Goal: Task Accomplishment & Management: Use online tool/utility

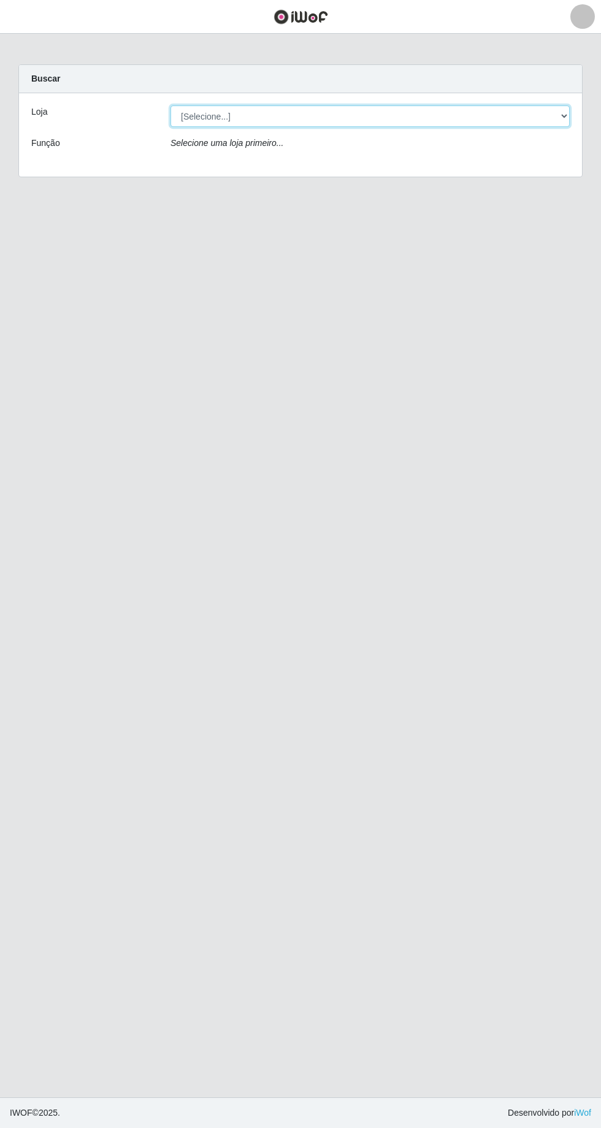
click at [291, 109] on select "[Selecione...] [GEOGRAPHIC_DATA] - [GEOGRAPHIC_DATA] [GEOGRAPHIC_DATA] - [GEOGR…" at bounding box center [370, 116] width 399 height 21
select select "508"
click at [171, 106] on select "[Selecione...] [GEOGRAPHIC_DATA] - [GEOGRAPHIC_DATA] [GEOGRAPHIC_DATA] - [GEOGR…" at bounding box center [370, 116] width 399 height 21
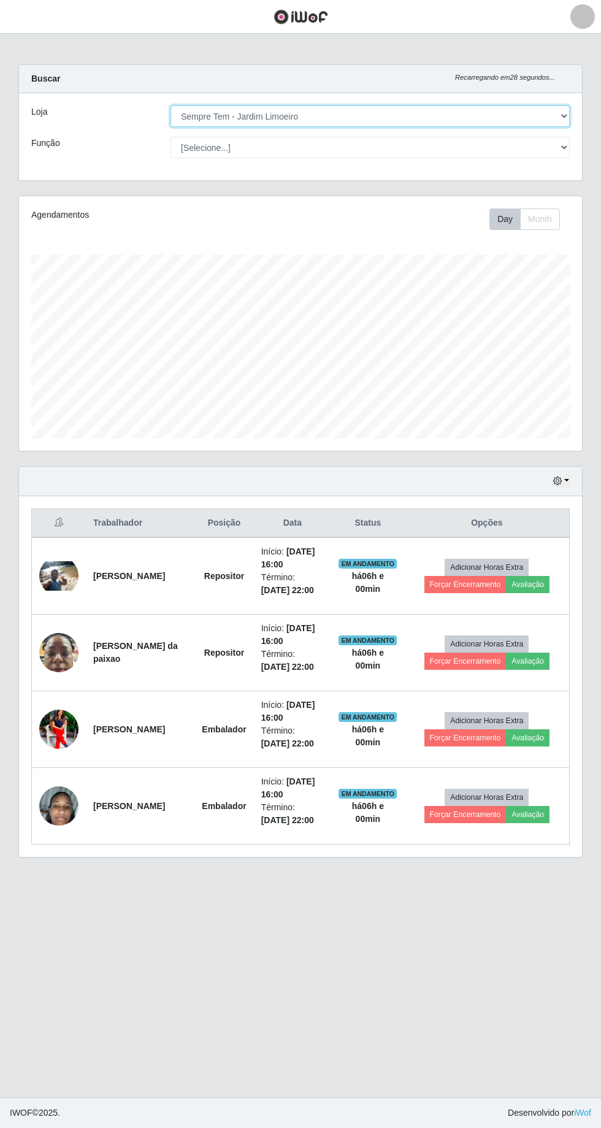
scroll to position [254, 563]
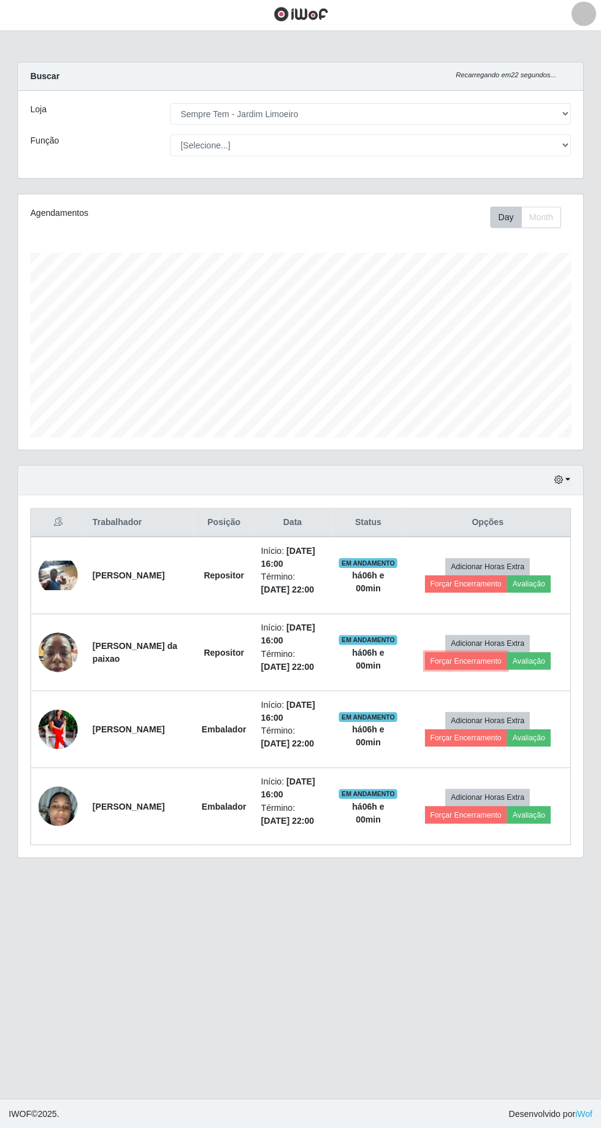
click at [452, 661] on button "Forçar Encerramento" at bounding box center [465, 661] width 82 height 17
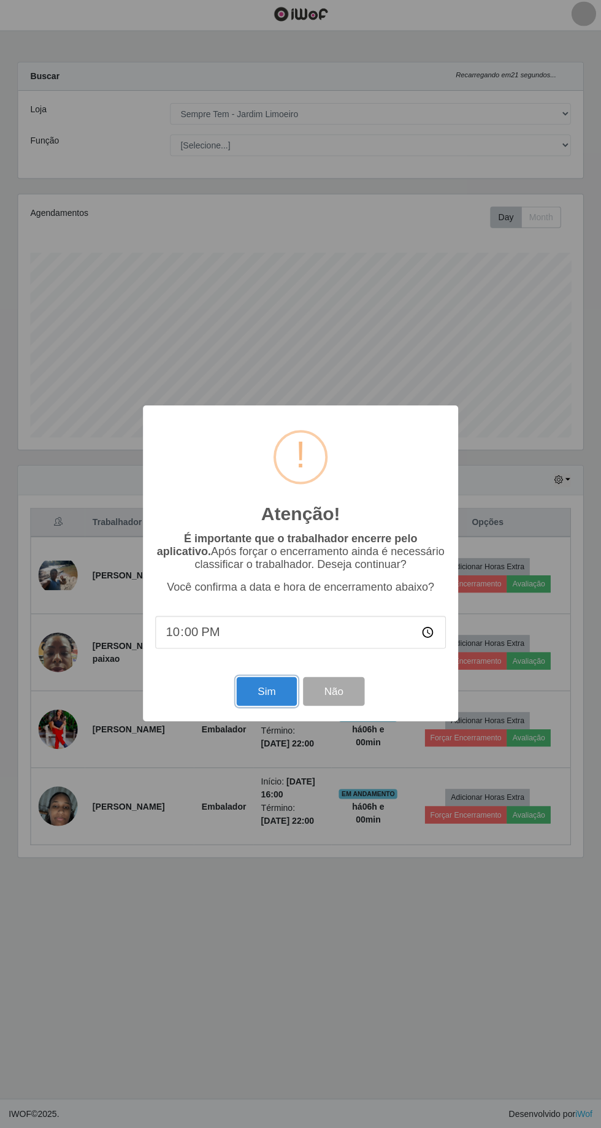
click at [255, 699] on button "Sim" at bounding box center [266, 691] width 59 height 29
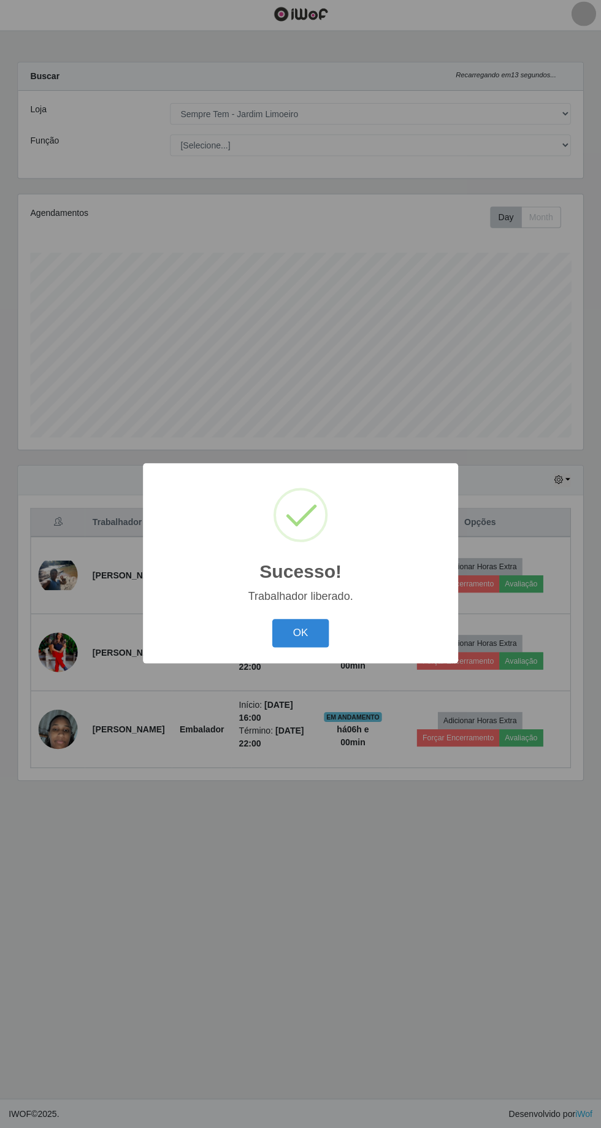
click at [300, 633] on button "OK" at bounding box center [300, 634] width 57 height 29
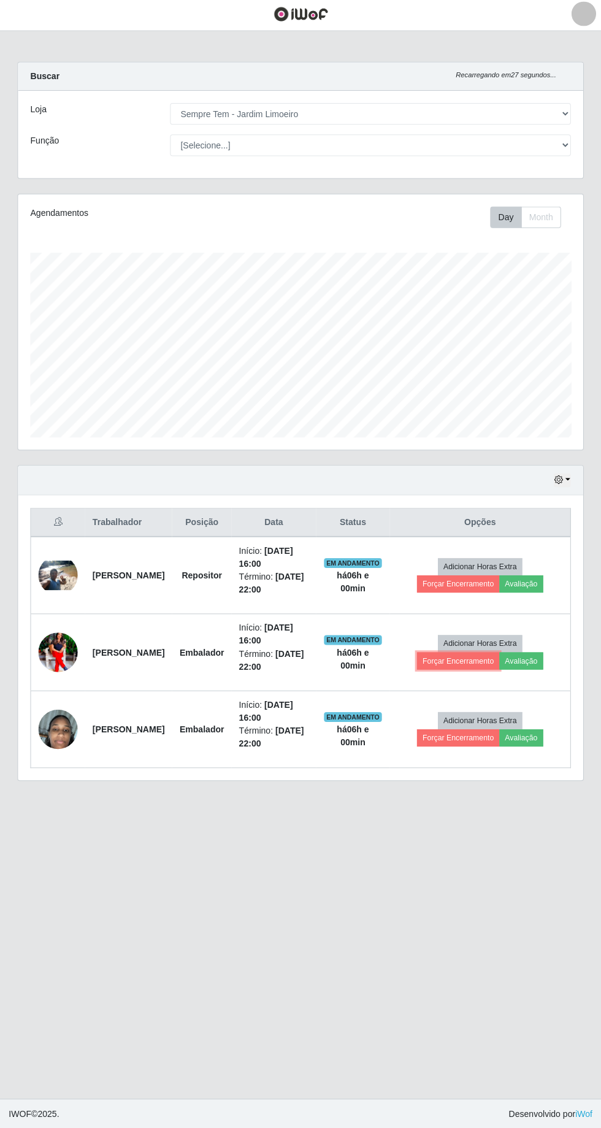
click at [451, 657] on button "Forçar Encerramento" at bounding box center [457, 661] width 82 height 17
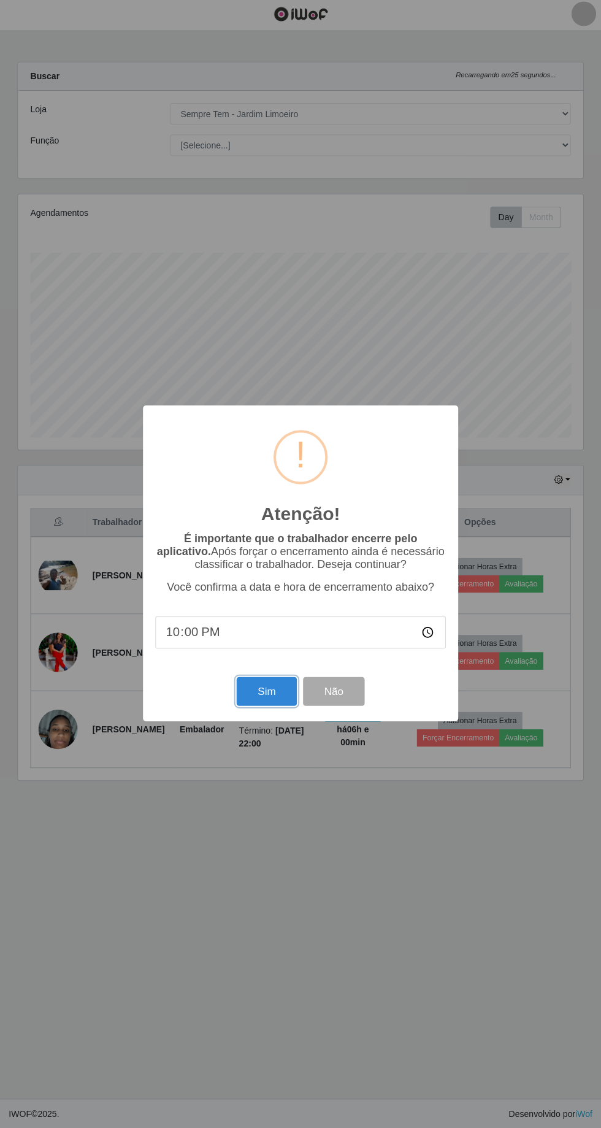
click at [251, 703] on button "Sim" at bounding box center [266, 691] width 59 height 29
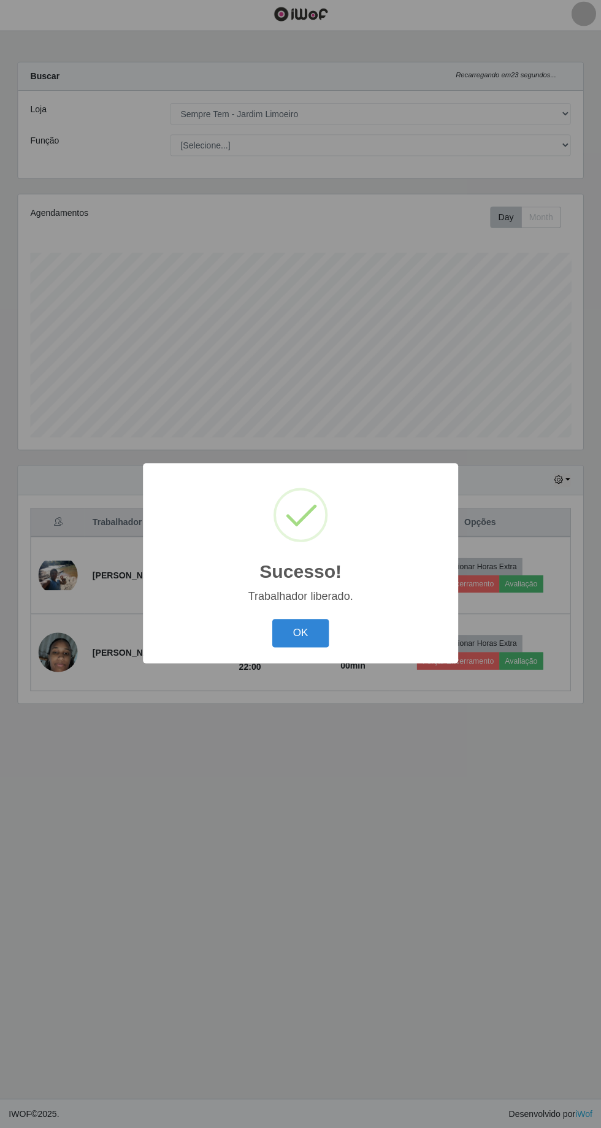
click at [300, 632] on button "OK" at bounding box center [300, 634] width 57 height 29
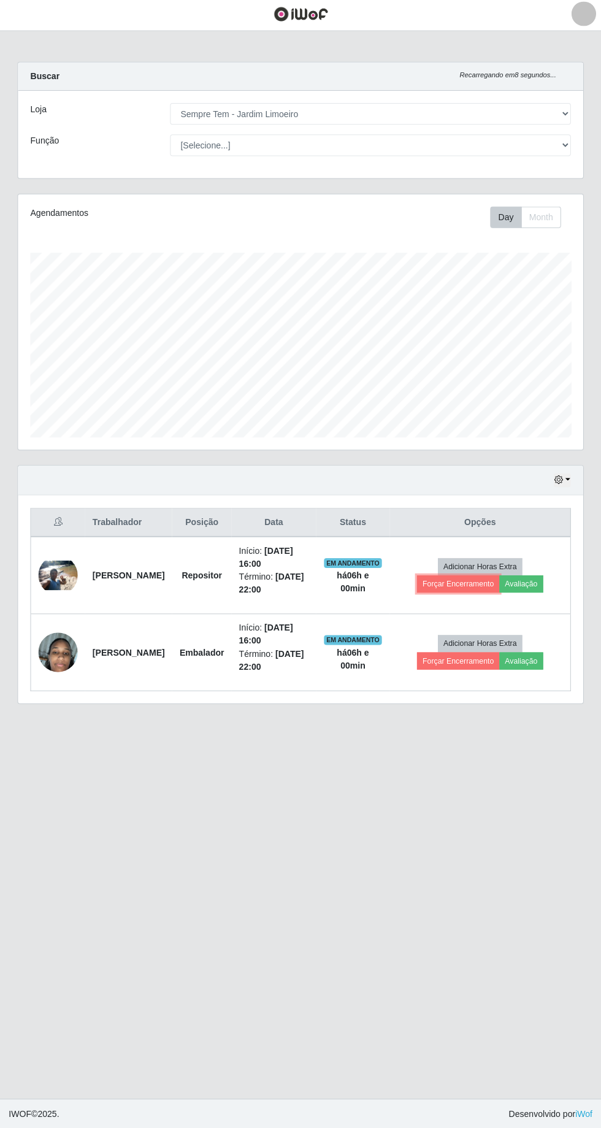
click at [464, 582] on button "Forçar Encerramento" at bounding box center [457, 584] width 82 height 17
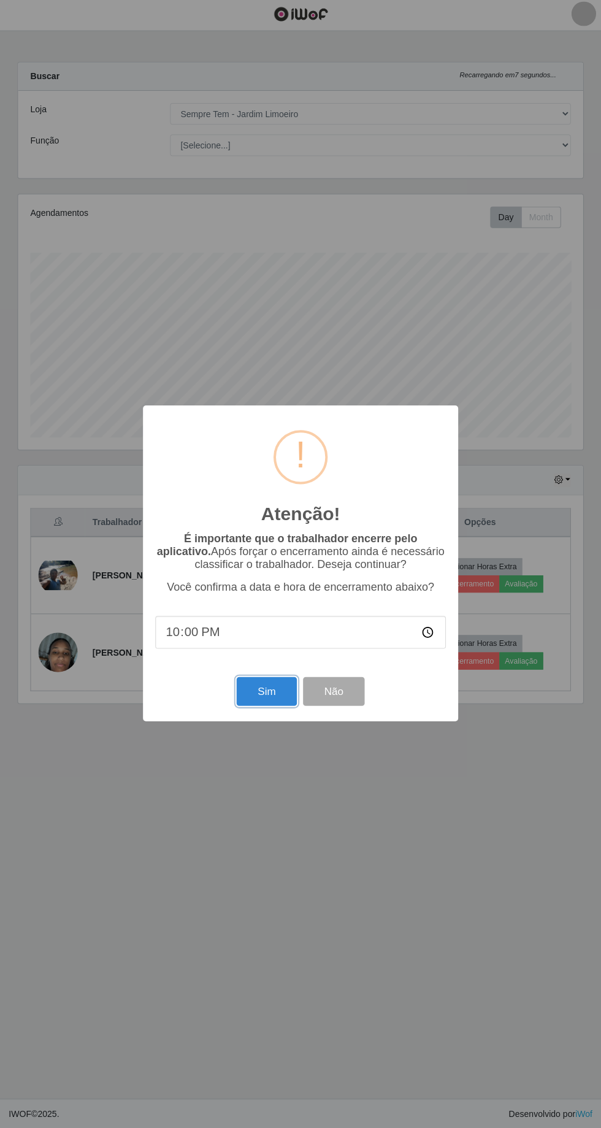
click at [252, 691] on button "Sim" at bounding box center [266, 691] width 59 height 29
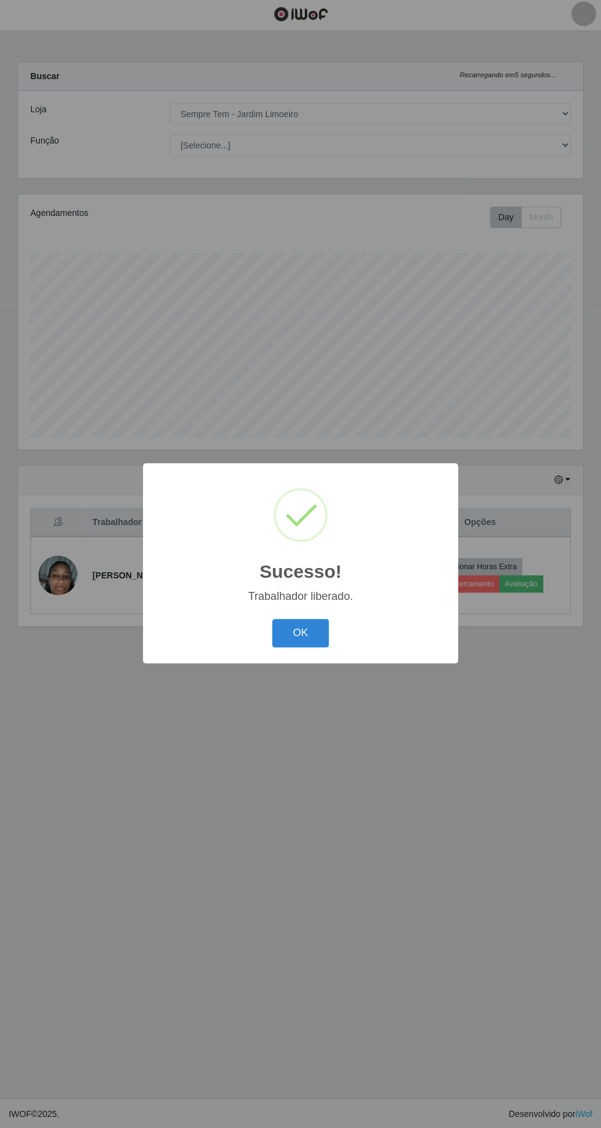
click at [300, 633] on button "OK" at bounding box center [300, 634] width 57 height 29
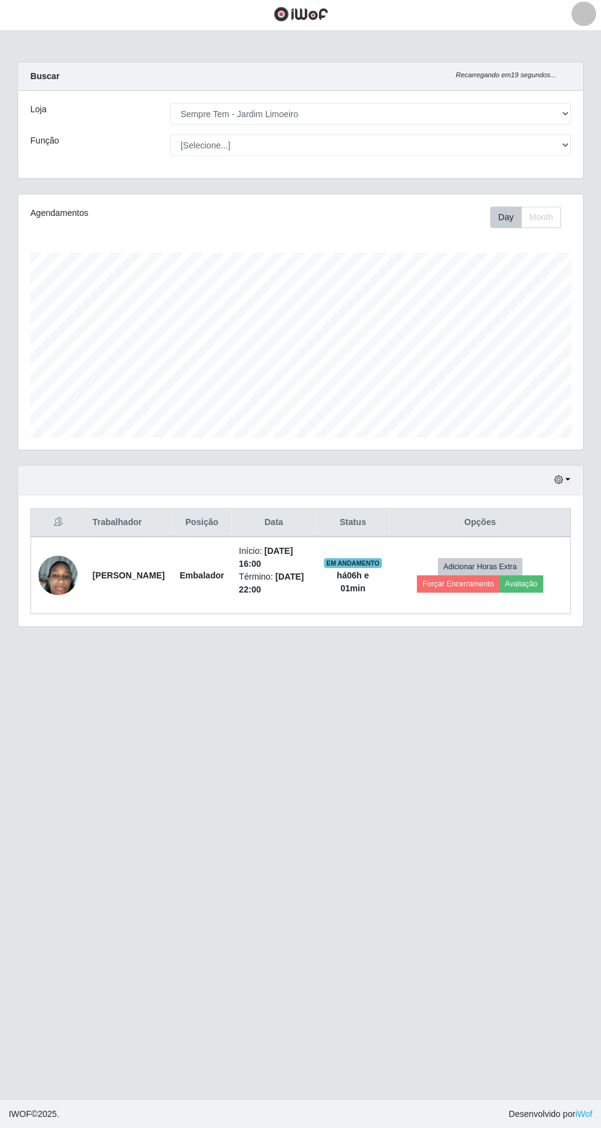
scroll to position [6, 0]
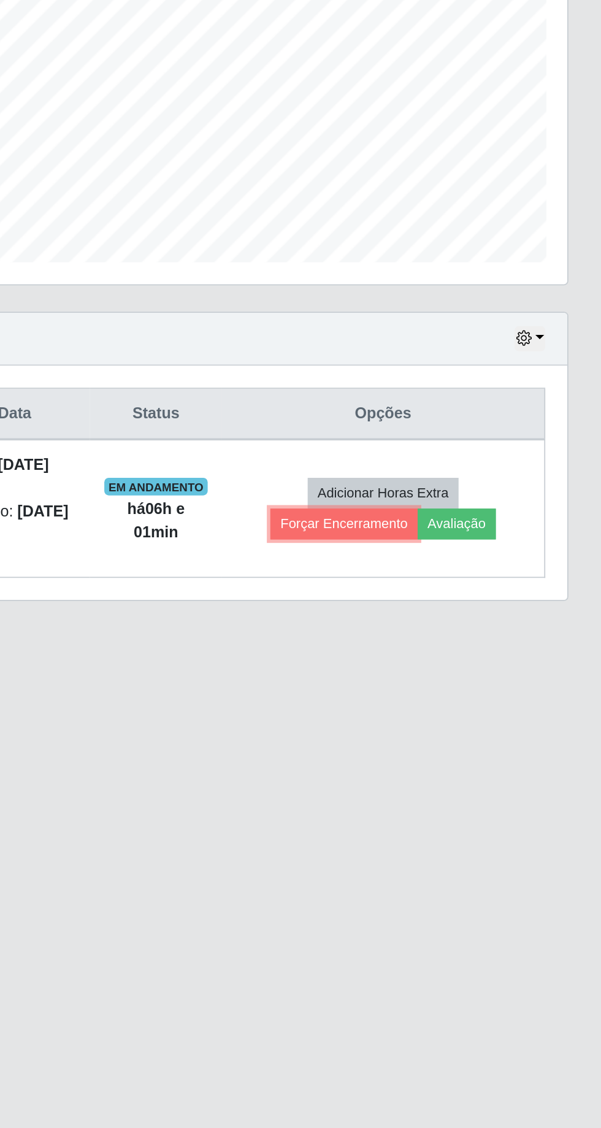
click at [460, 576] on button "Forçar Encerramento" at bounding box center [457, 584] width 82 height 17
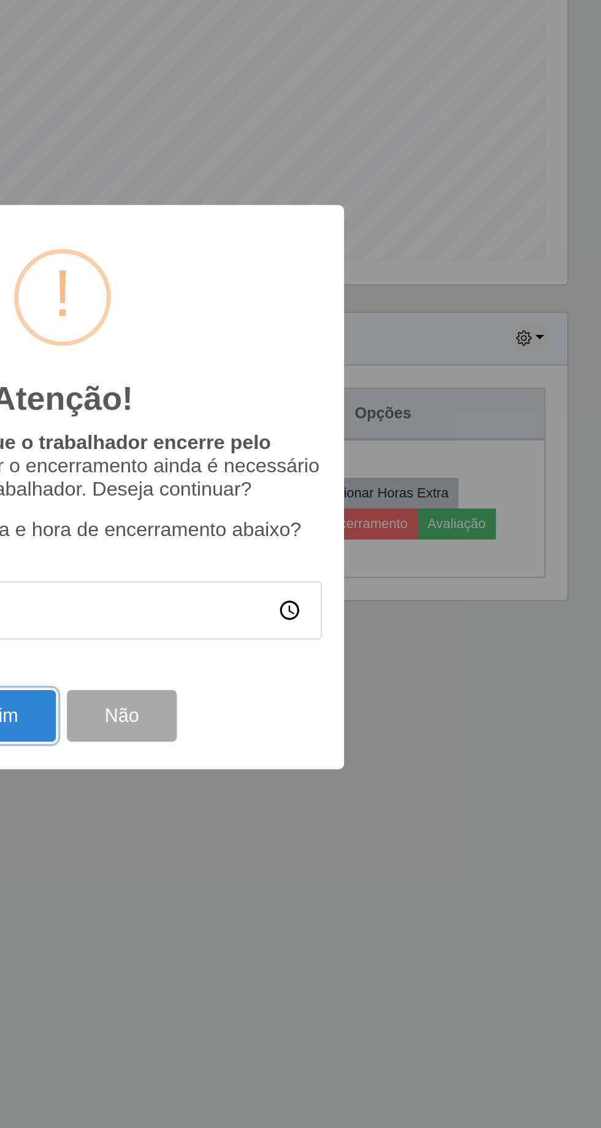
click at [278, 692] on button "Sim" at bounding box center [266, 691] width 59 height 29
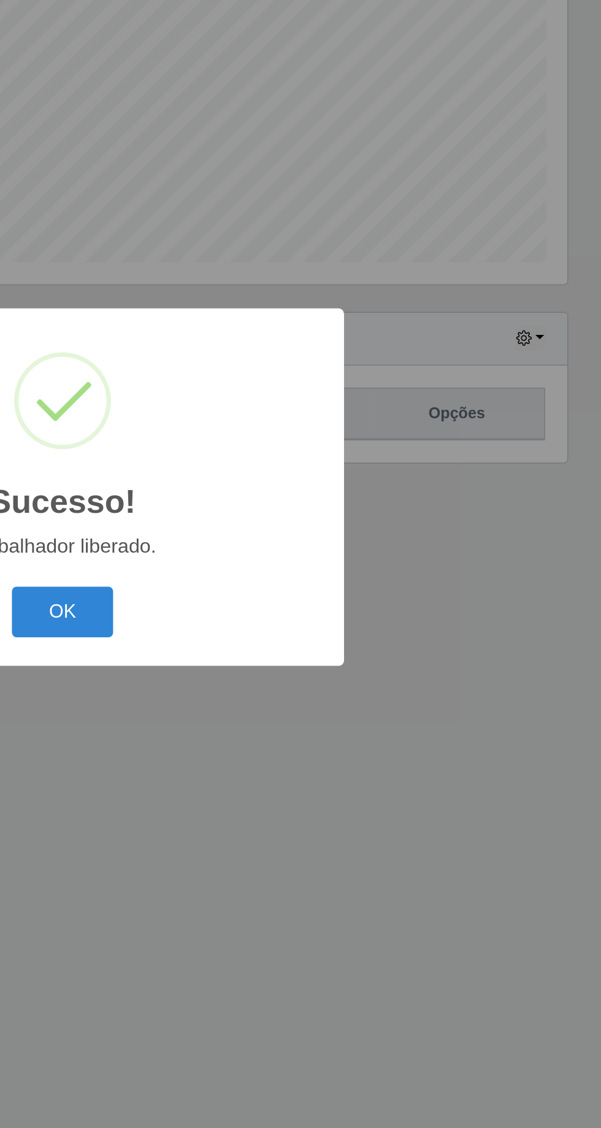
click at [312, 628] on button "OK" at bounding box center [300, 634] width 57 height 29
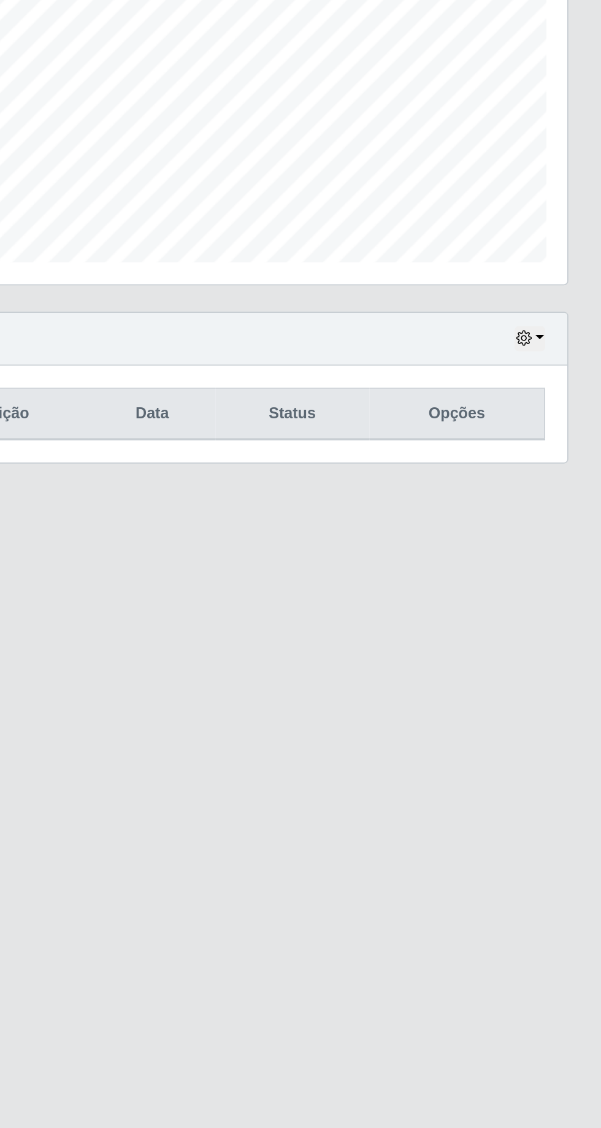
scroll to position [0, 0]
